Goal: Navigation & Orientation: Find specific page/section

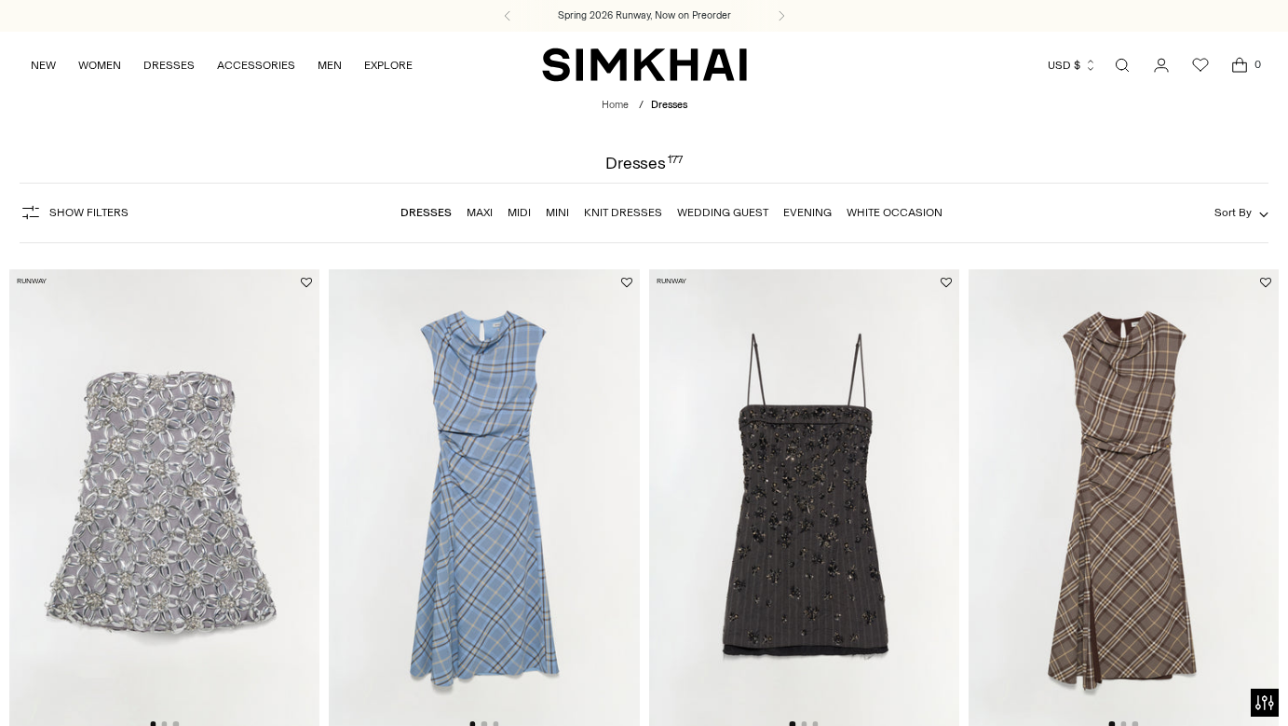
click at [551, 216] on link "Mini" at bounding box center [557, 212] width 23 height 13
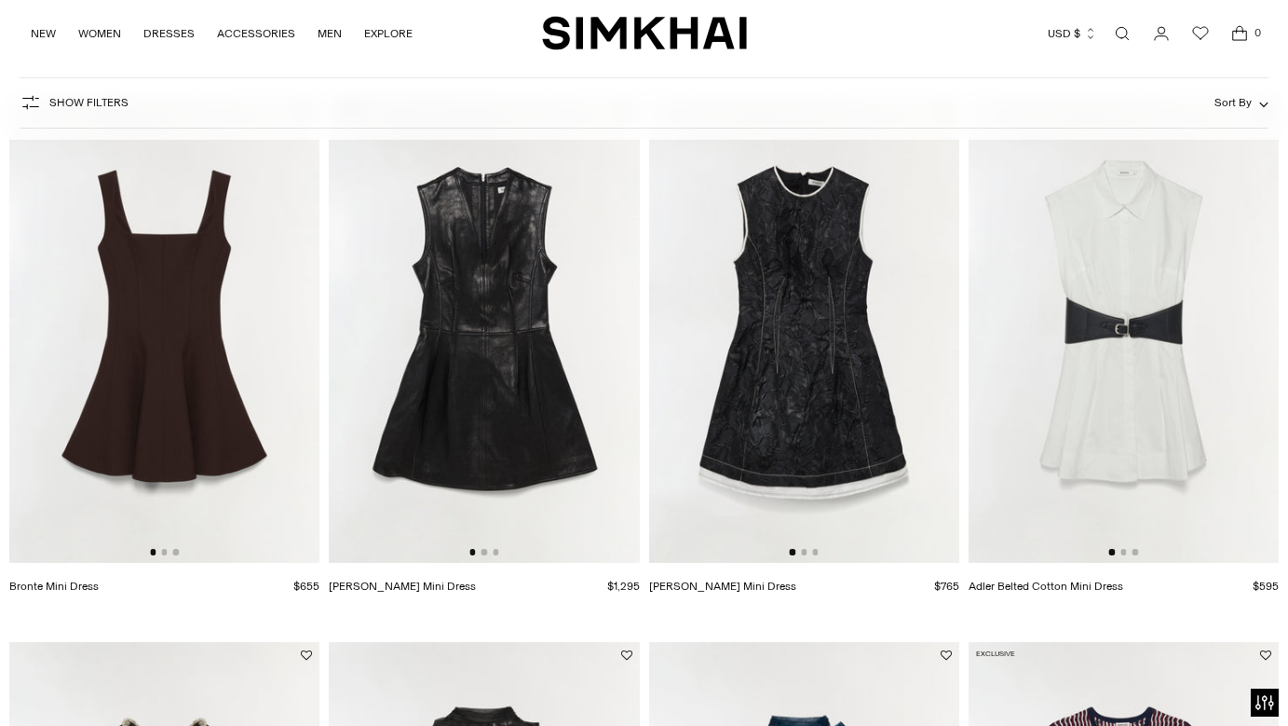
scroll to position [176, 0]
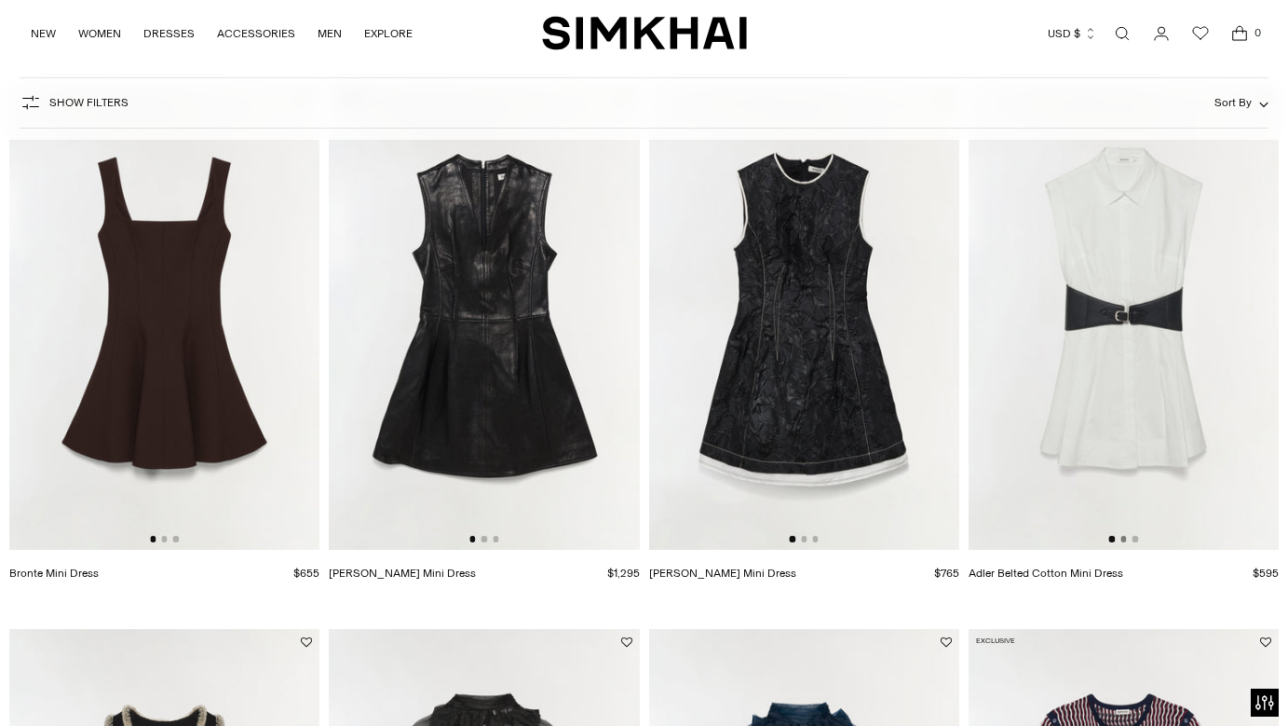
click at [1124, 540] on button "Go to slide 2" at bounding box center [1124, 539] width 6 height 6
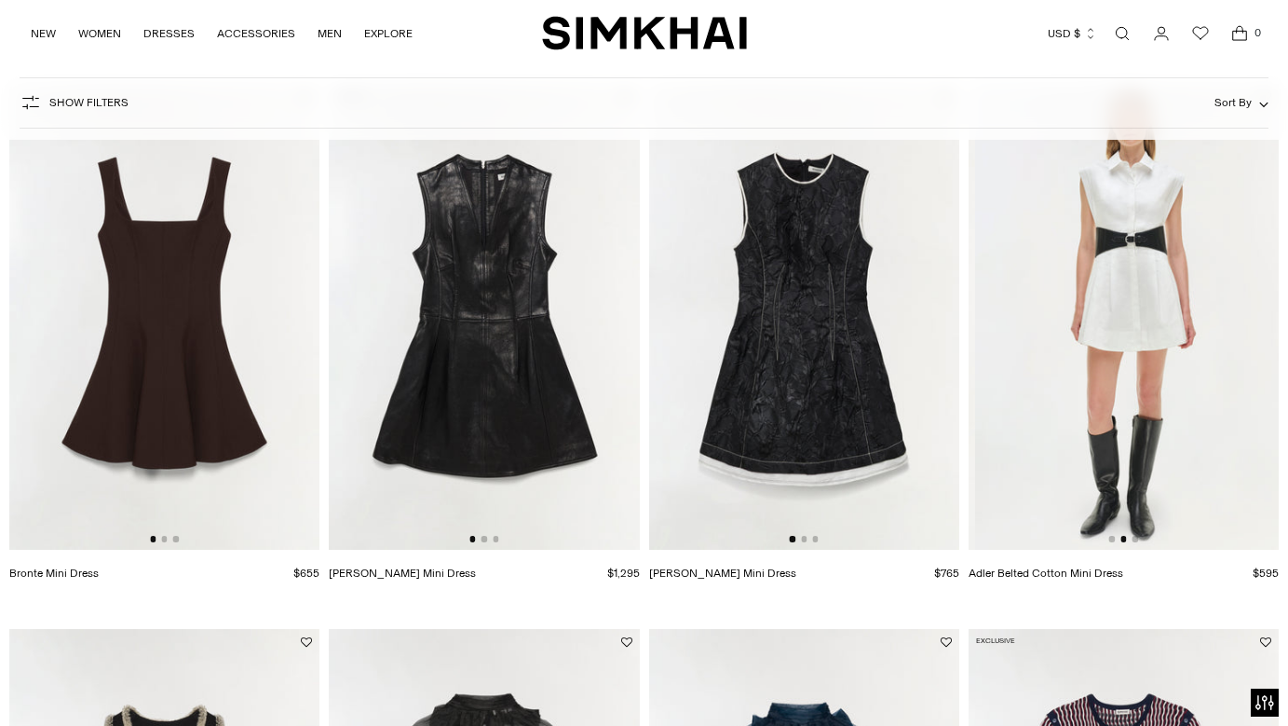
scroll to position [0, 310]
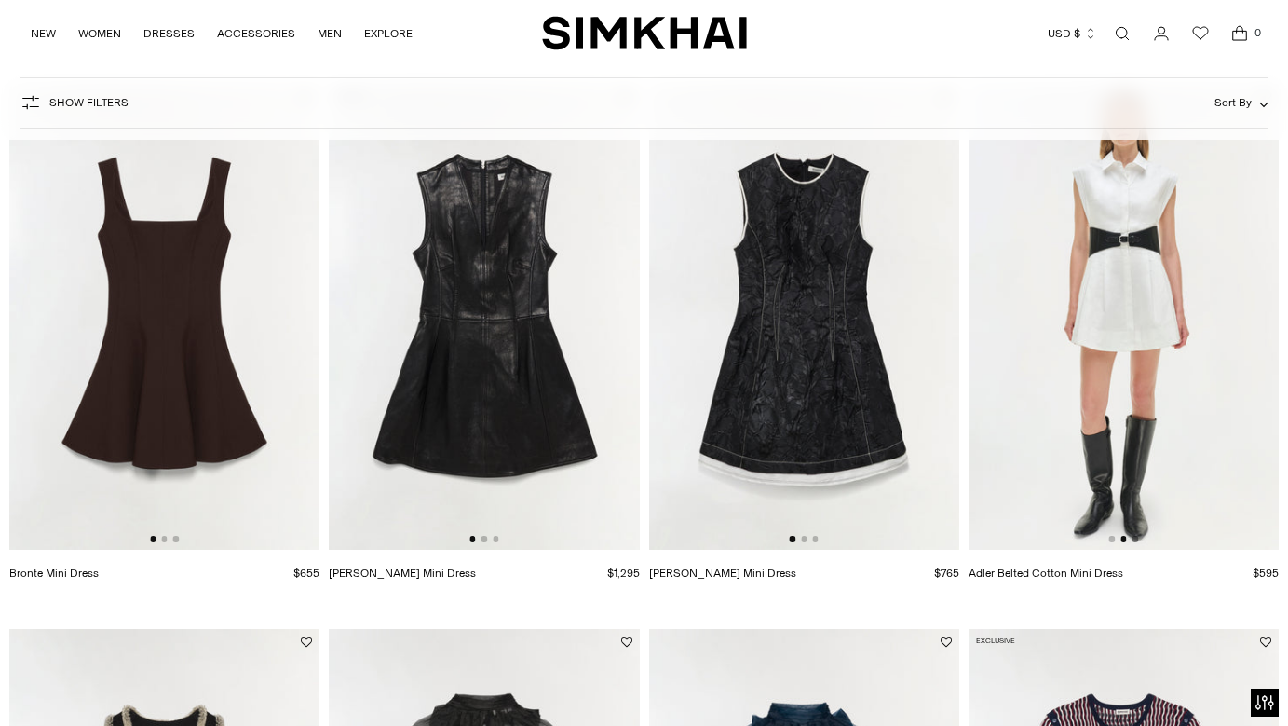
click at [1134, 540] on button "Go to slide 3" at bounding box center [1136, 539] width 6 height 6
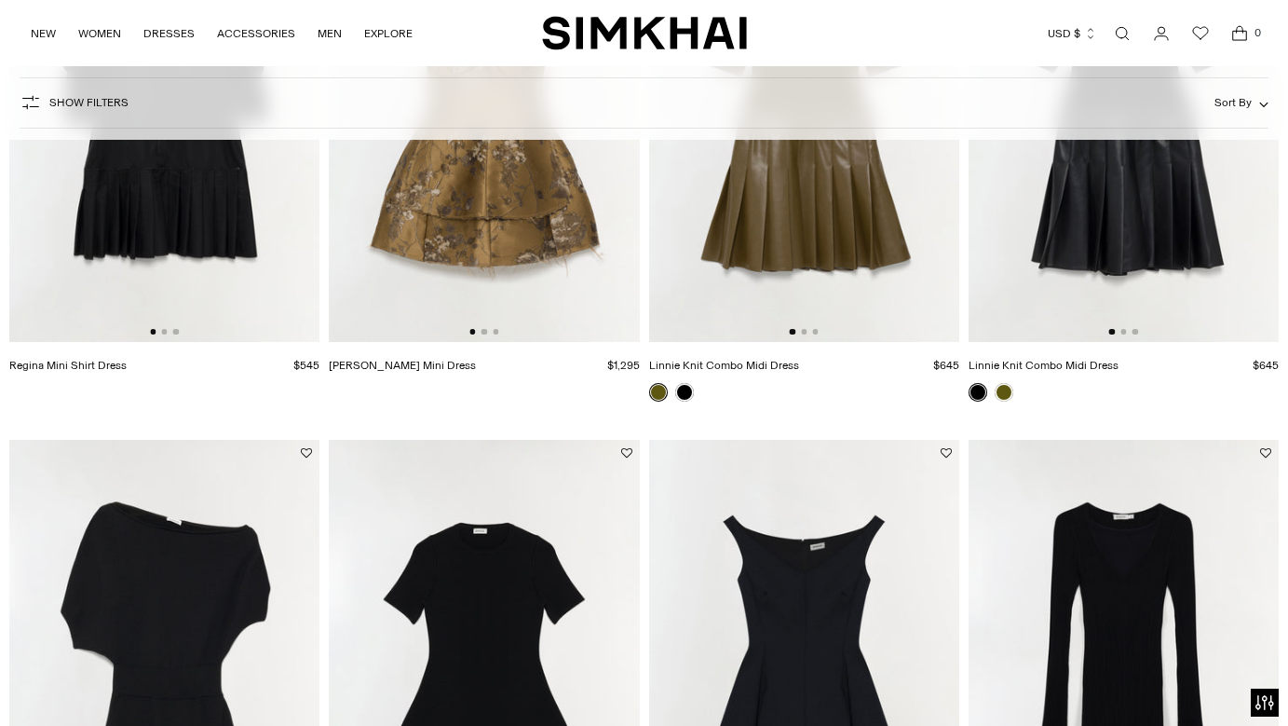
scroll to position [1366, 0]
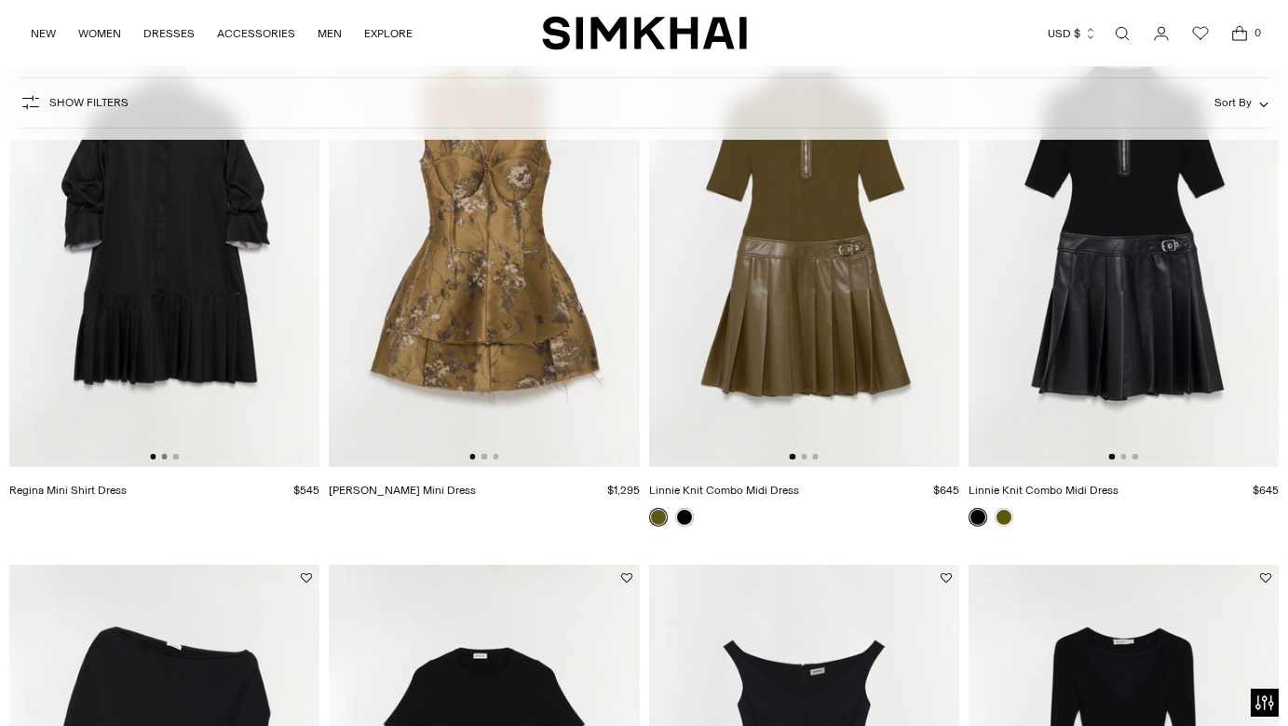
click at [164, 457] on button "Go to slide 2" at bounding box center [164, 457] width 6 height 6
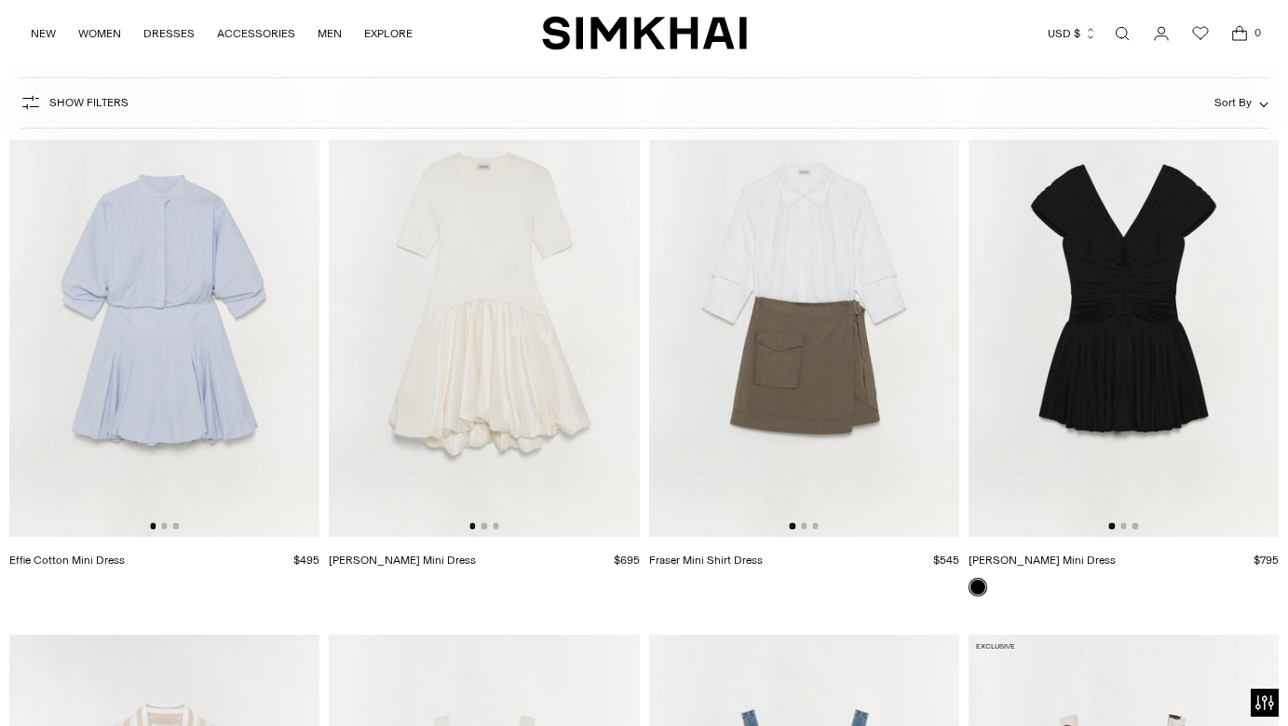
scroll to position [4113, 0]
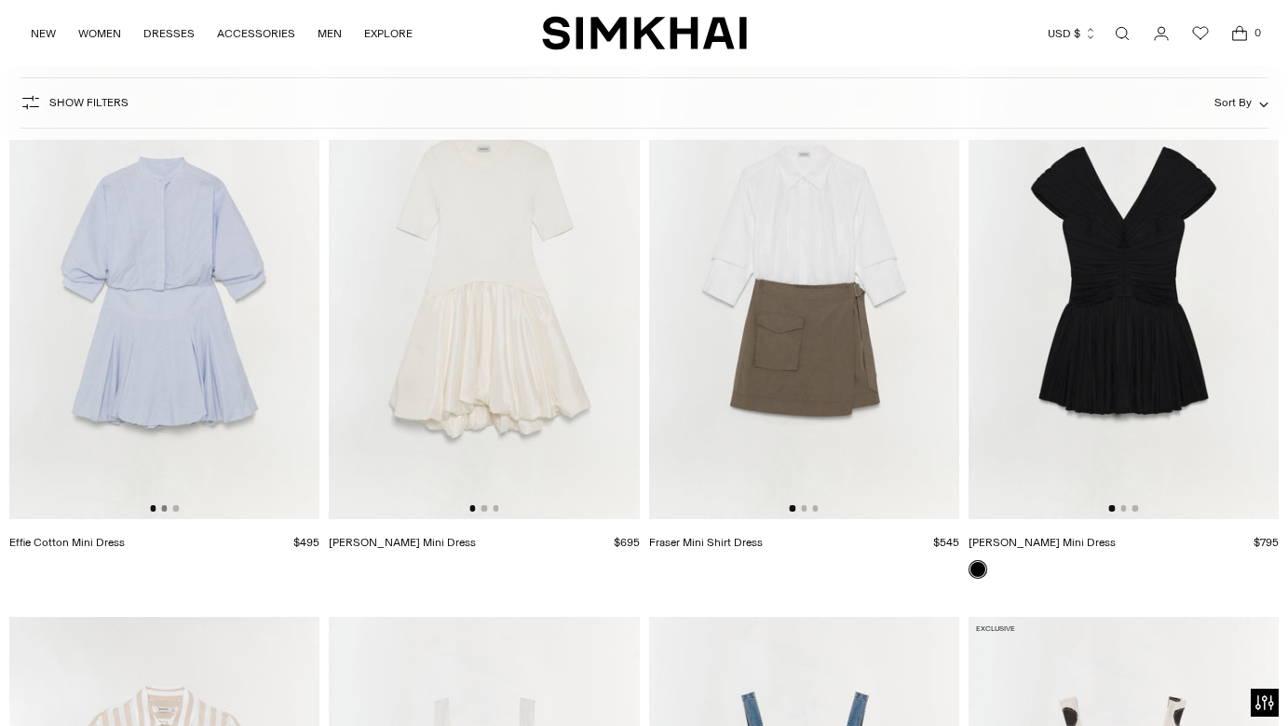
click at [165, 510] on button "Go to slide 2" at bounding box center [164, 508] width 6 height 6
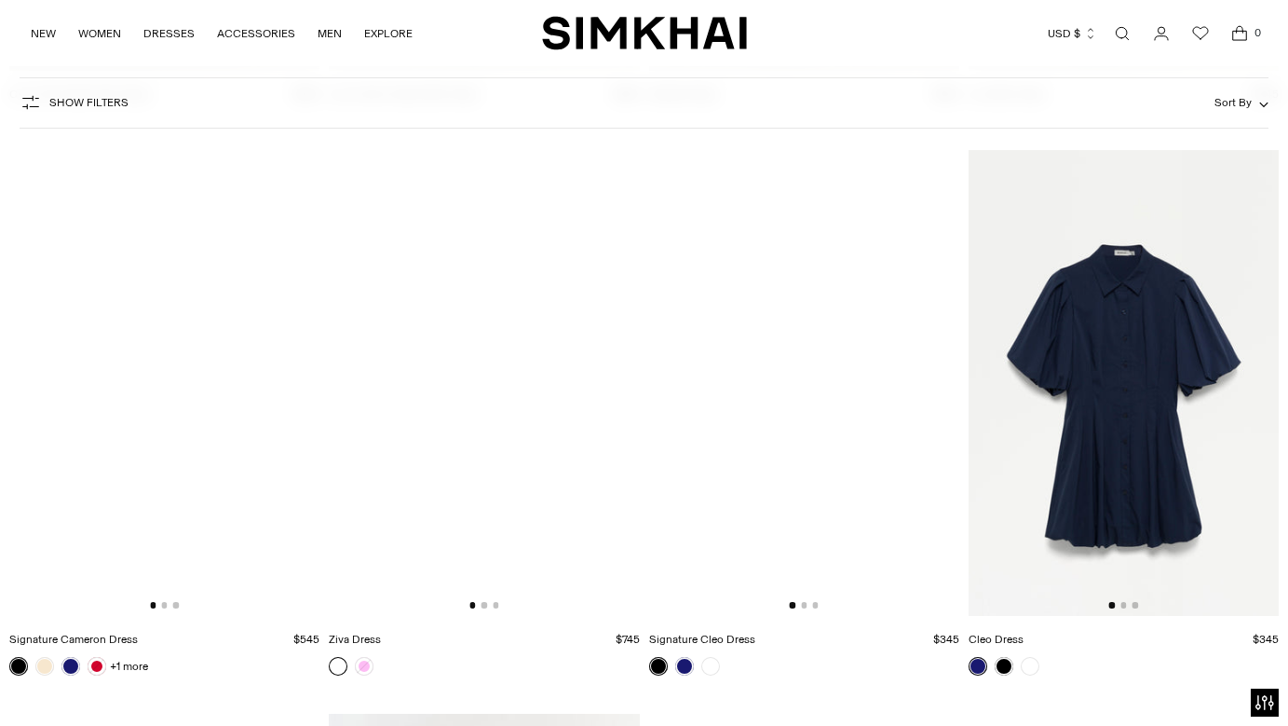
scroll to position [5180, 0]
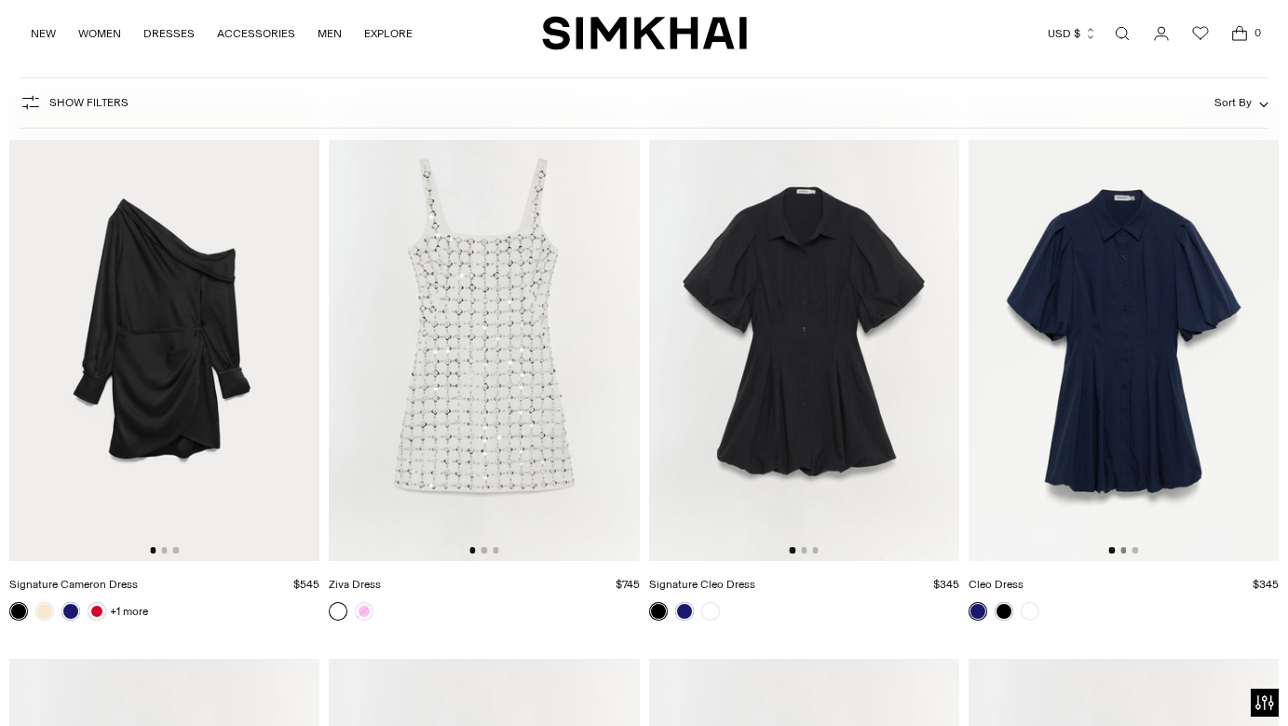
click at [1123, 550] on button "Go to slide 2" at bounding box center [1124, 550] width 6 height 6
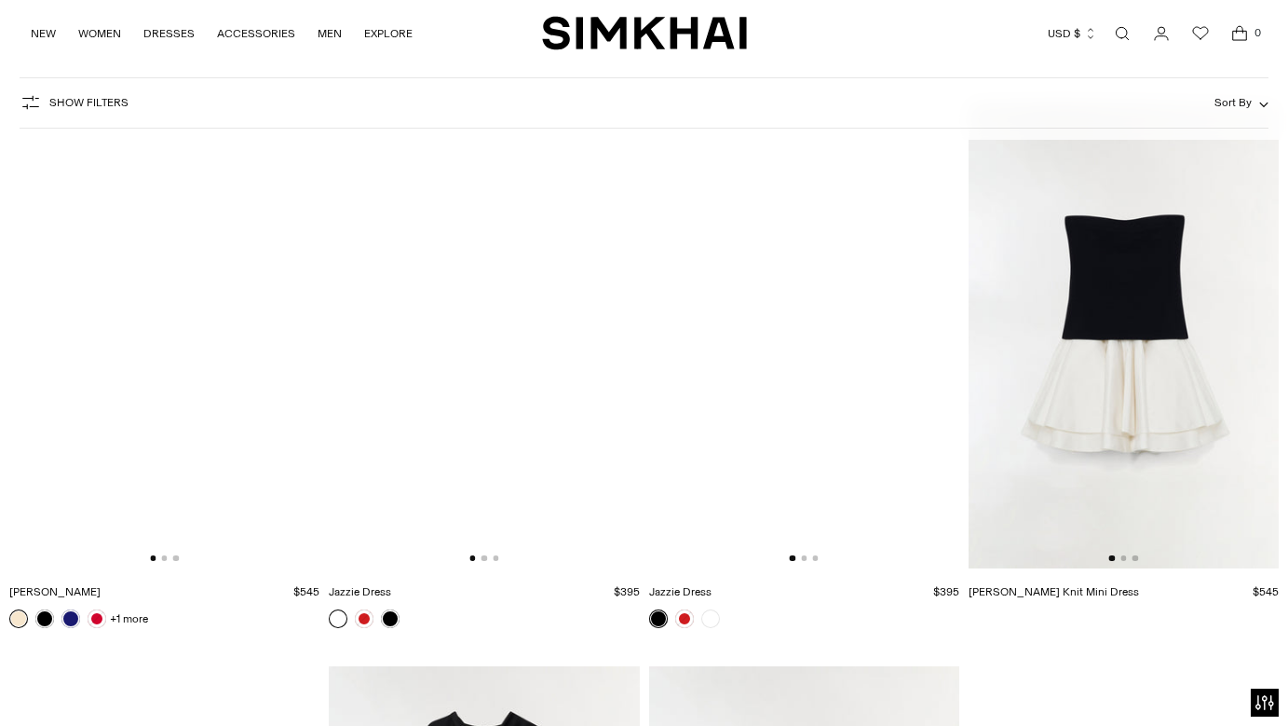
scroll to position [6298, 0]
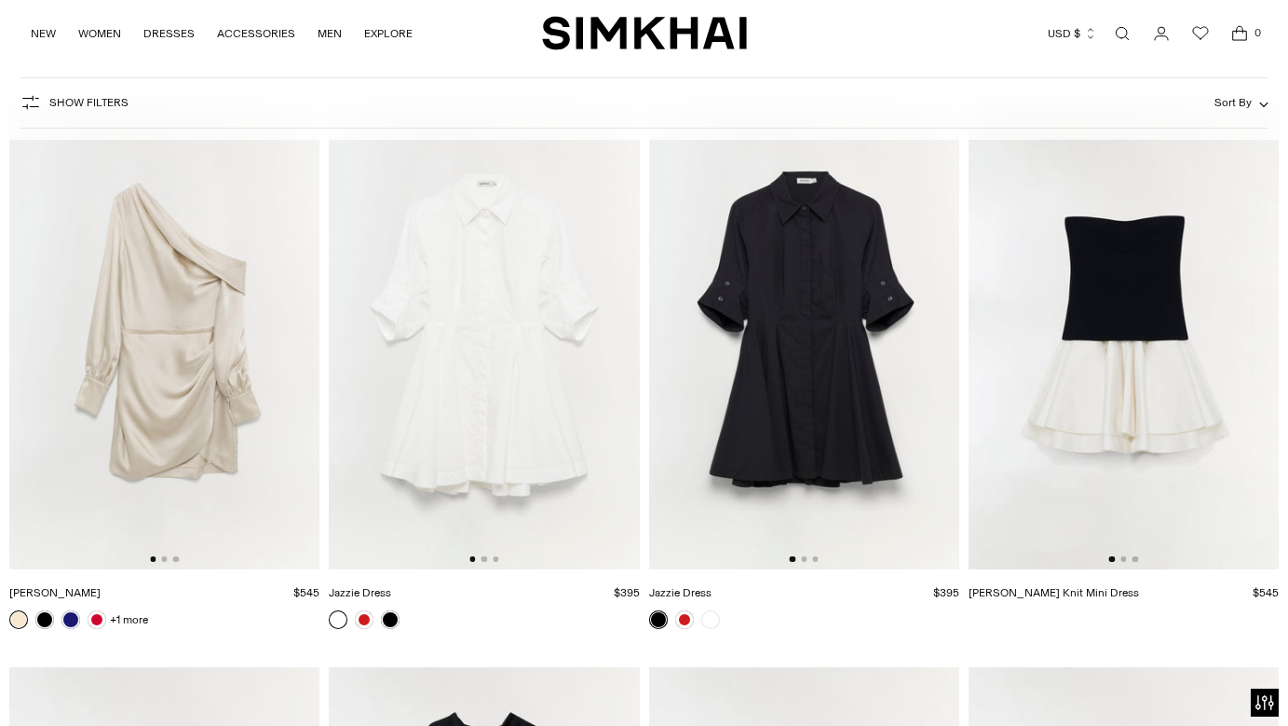
click at [806, 562] on div at bounding box center [804, 559] width 29 height 6
click at [805, 559] on button "Go to slide 2" at bounding box center [804, 559] width 6 height 6
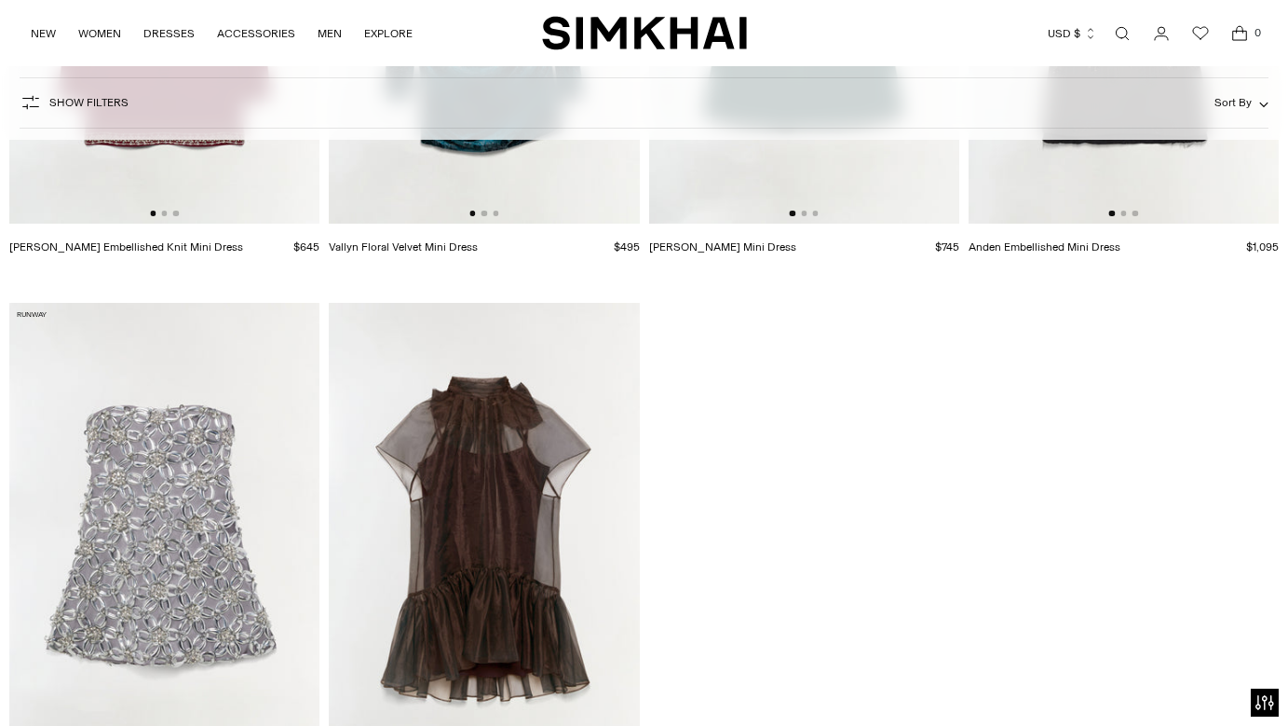
scroll to position [7308, 0]
